Goal: Transaction & Acquisition: Obtain resource

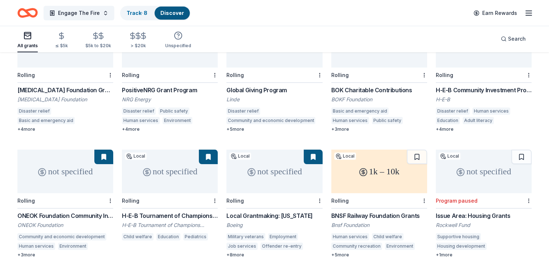
scroll to position [109, 0]
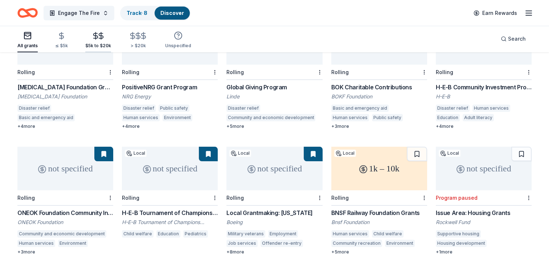
click at [94, 42] on div "$5k to $20k" at bounding box center [98, 40] width 26 height 17
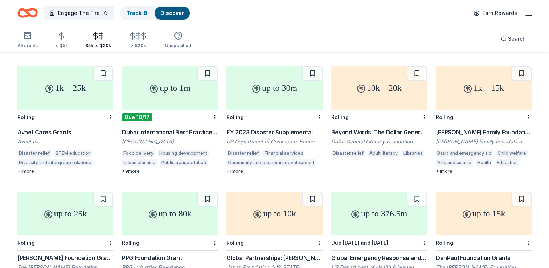
scroll to position [181, 0]
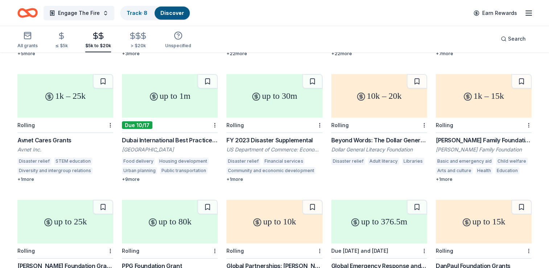
click at [368, 98] on div "10k – 20k" at bounding box center [379, 96] width 96 height 44
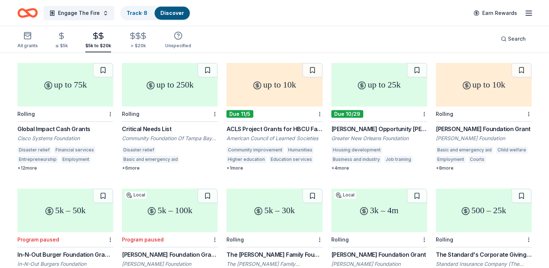
scroll to position [432, 0]
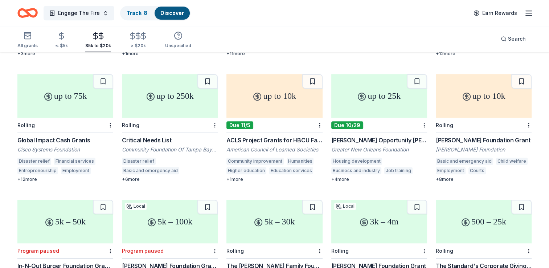
click at [67, 100] on div "up to 75k" at bounding box center [65, 96] width 96 height 44
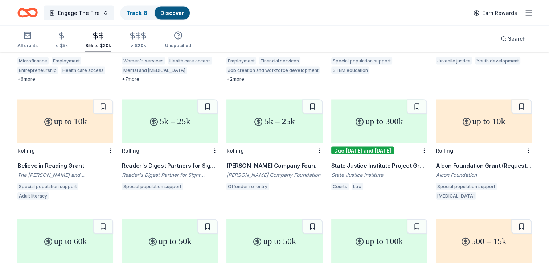
scroll to position [1550, 0]
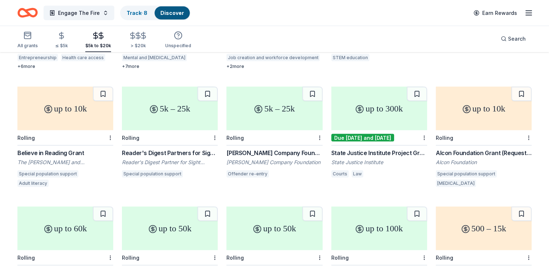
click at [418, 182] on div "up to 300k Due 11/1 and 2/1/26 State Justice Institute Project Grant State Just…" at bounding box center [379, 138] width 96 height 102
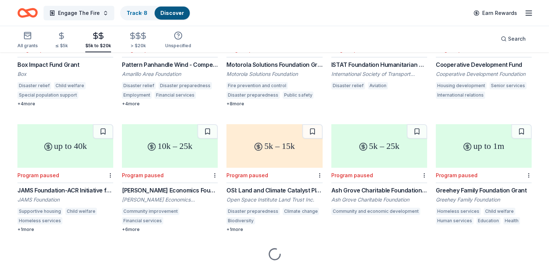
scroll to position [2653, 0]
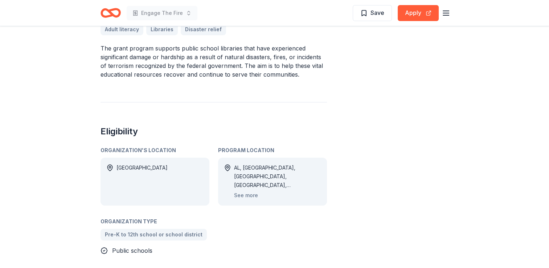
scroll to position [254, 0]
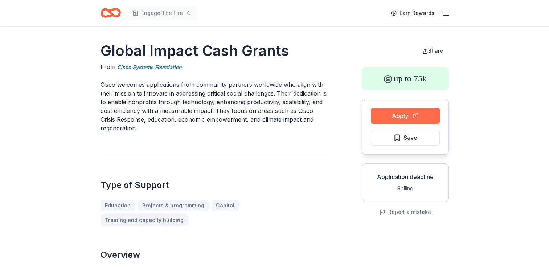
click at [391, 120] on button "Apply" at bounding box center [405, 116] width 69 height 16
